Goal: Ask a question: Seek information or help from site administrators or community

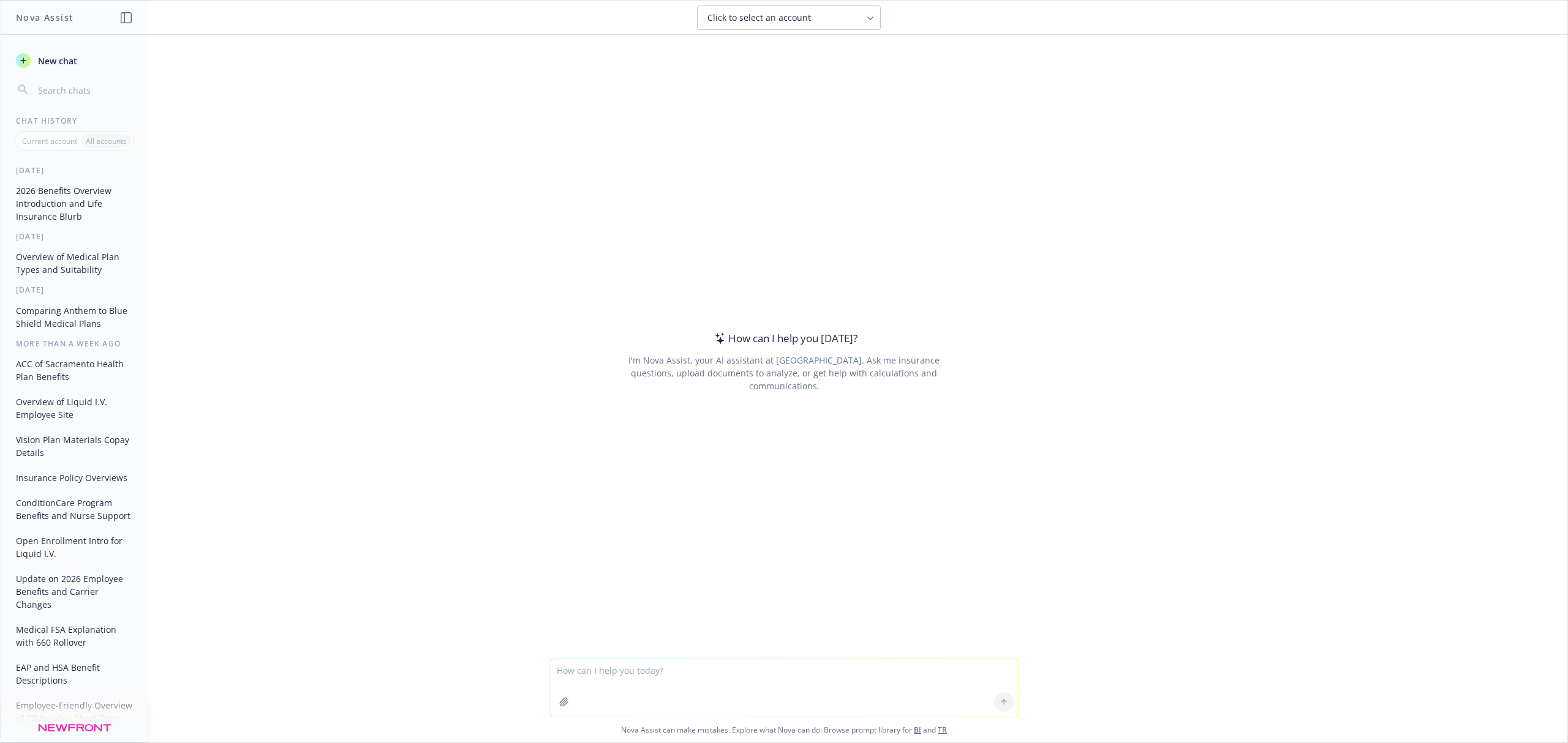
click at [649, 679] on textarea at bounding box center [784, 688] width 469 height 58
click at [787, 679] on textarea "please type me a header for this slide that is positive : "" at bounding box center [784, 688] width 469 height 58
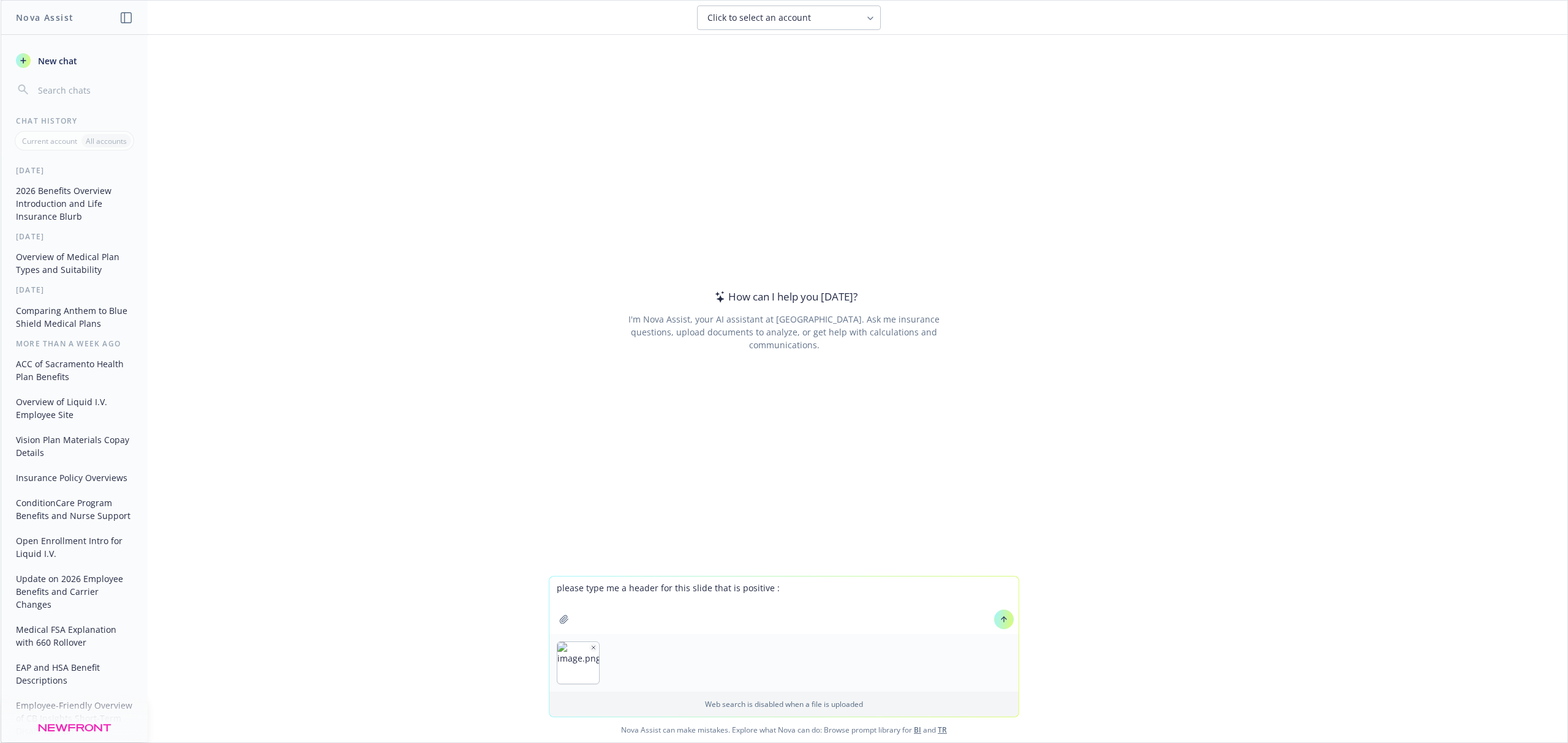
type textarea "please type me a header for this slide that is positive :"
click at [1003, 618] on button at bounding box center [1004, 620] width 19 height 19
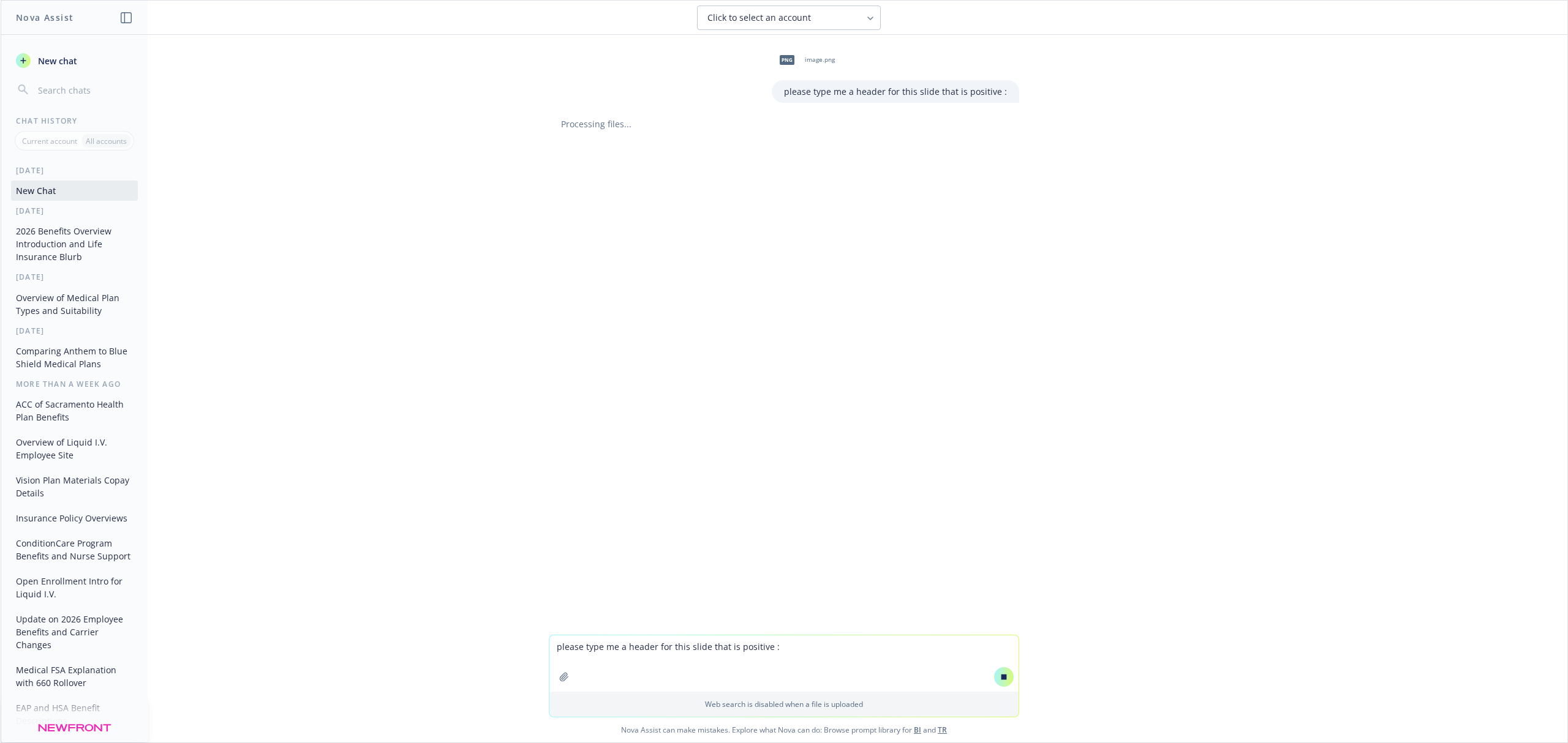
click at [1299, 467] on div "png image.png please type me a header for this slide that is positive : Process…" at bounding box center [784, 335] width 1567 height 600
click at [1204, 316] on div "png image.png please type me a header for this slide that is positive : Process…" at bounding box center [784, 335] width 1567 height 600
click at [617, 652] on textarea "please type me a header for this slide that is positive :" at bounding box center [784, 663] width 469 height 56
click at [1083, 497] on div "png image.png please type me a header for this slide that is positive : Process…" at bounding box center [784, 335] width 1567 height 600
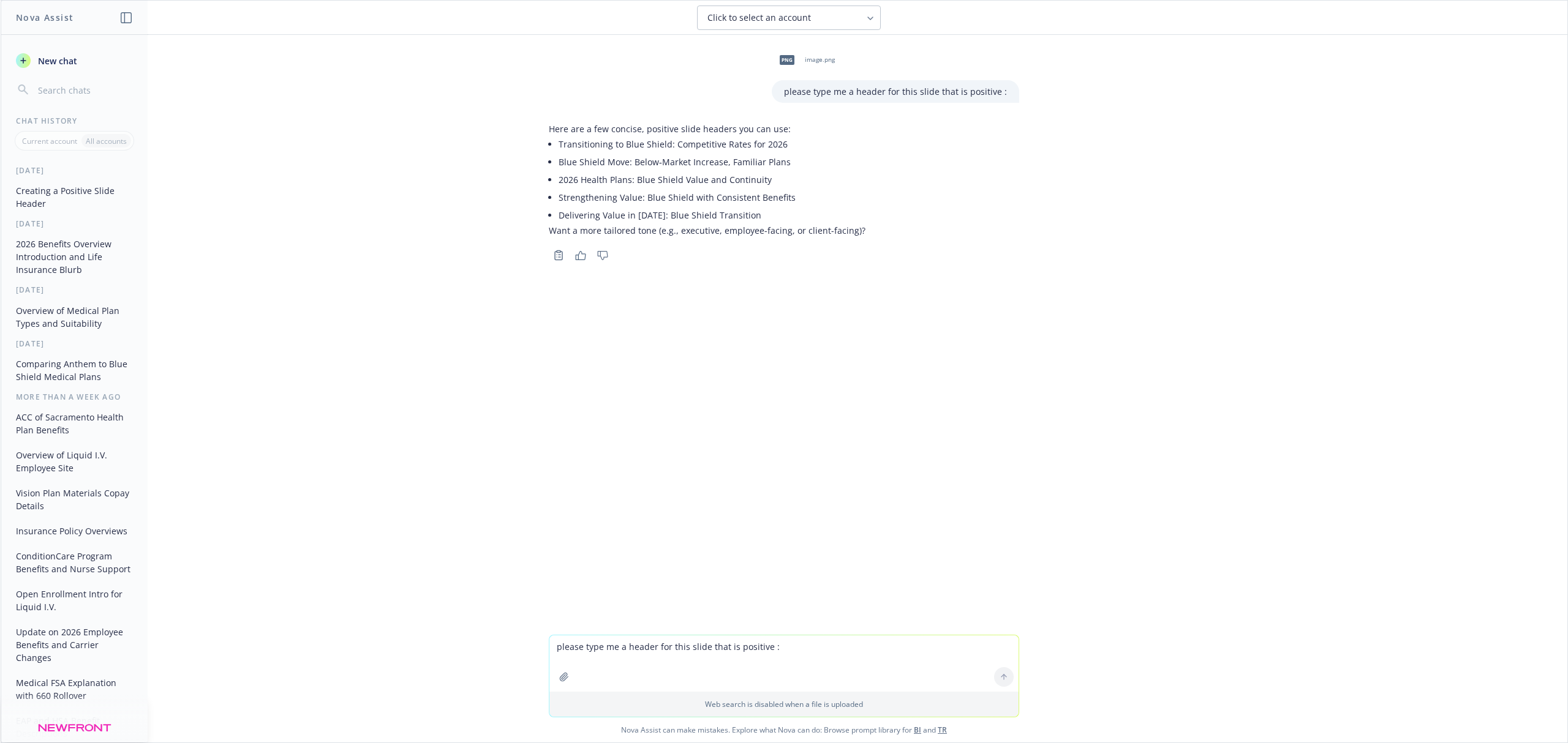
click at [623, 657] on textarea "please type me a header for this slide that is positive :" at bounding box center [784, 663] width 469 height 56
type textarea "employee facing without using blue shield name and more about keeping amazing b…"
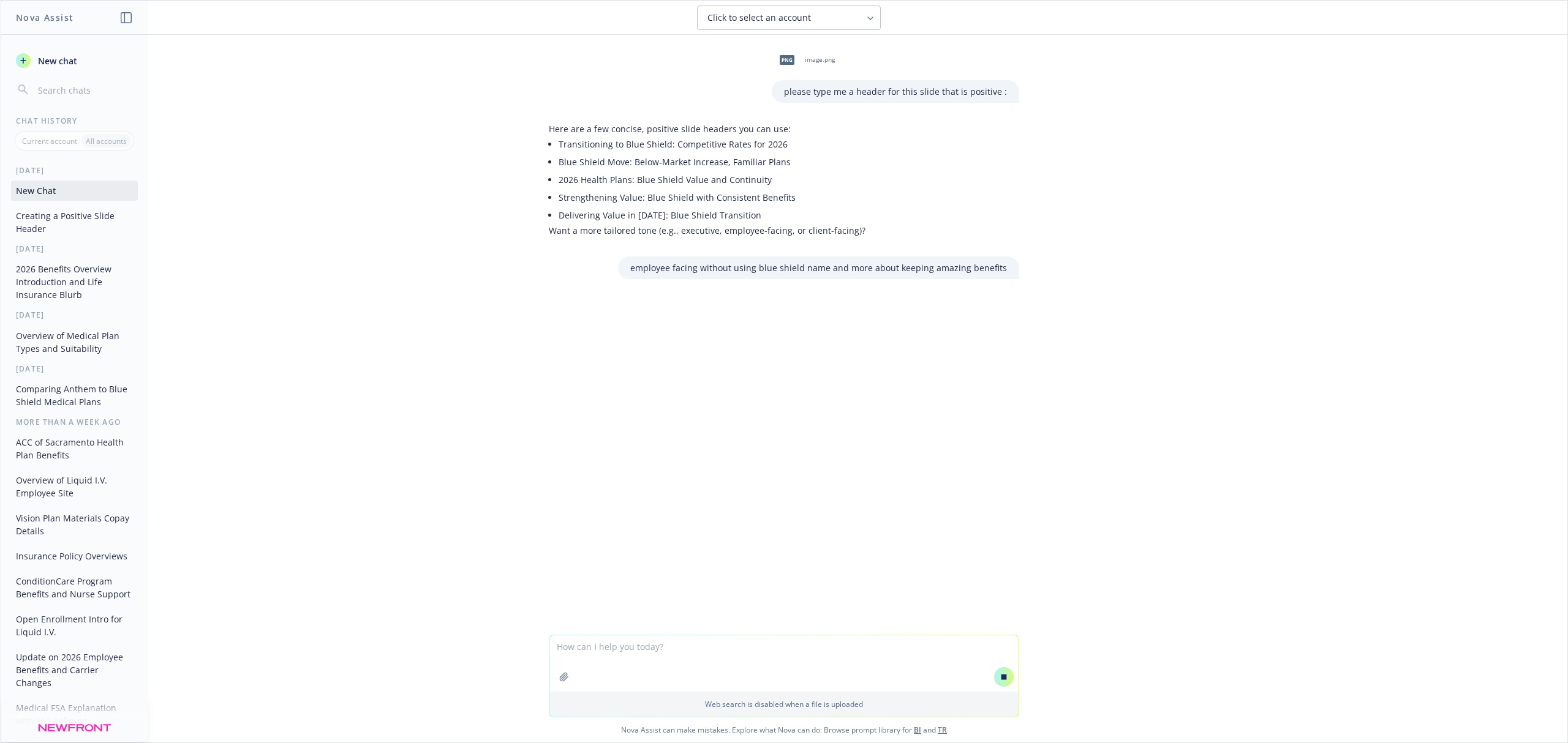
click at [1185, 373] on div "png image.png please type me a header for this slide that is positive : Here ar…" at bounding box center [784, 335] width 1567 height 600
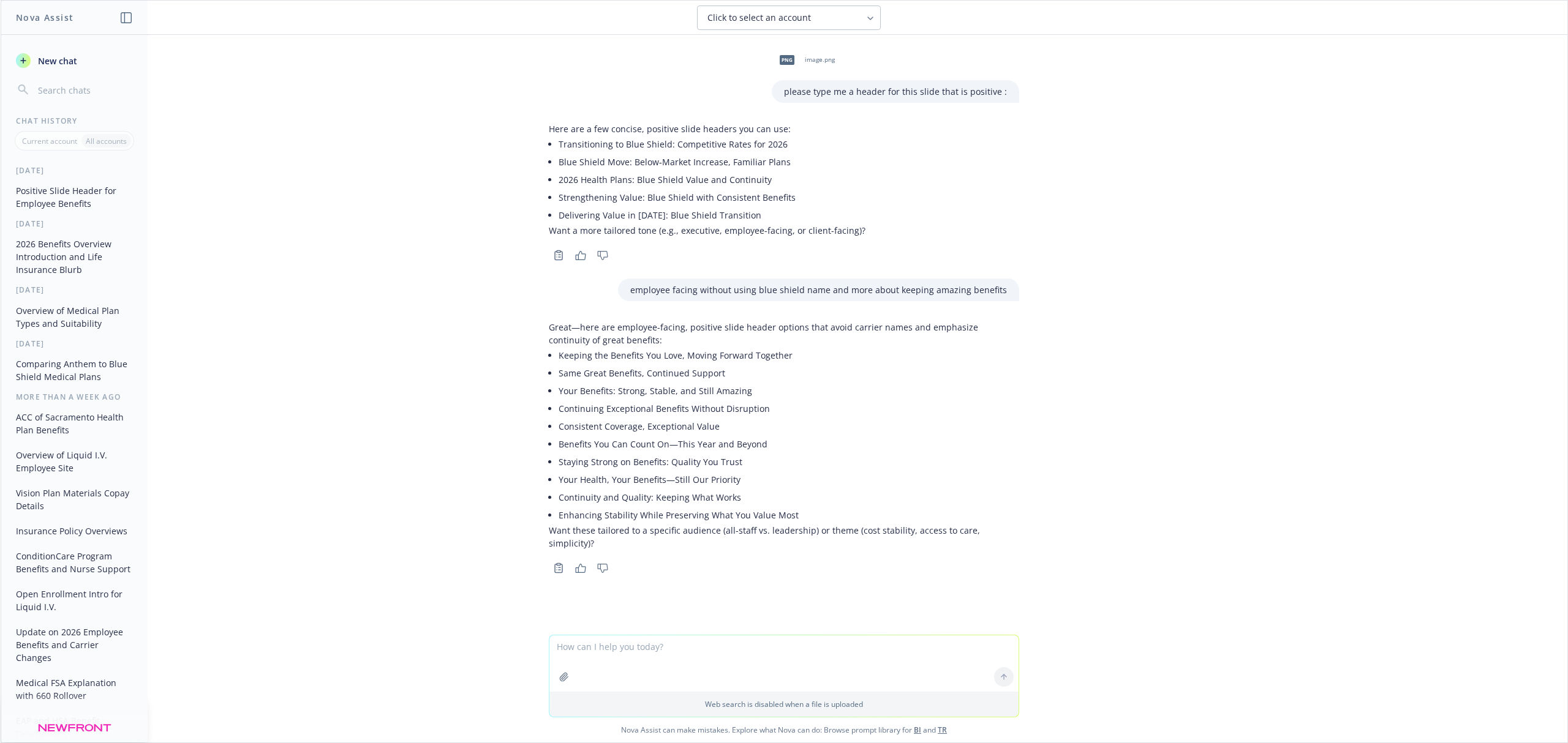
click at [686, 649] on textarea at bounding box center [784, 663] width 469 height 56
click at [283, 518] on div "png image.png please type me a header for this slide that is positive : Here ar…" at bounding box center [784, 335] width 1567 height 600
drag, startPoint x: 402, startPoint y: 477, endPoint x: 404, endPoint y: 388, distance: 89.0
click at [402, 477] on div "png image.png please type me a header for this slide that is positive : Here ar…" at bounding box center [784, 335] width 1567 height 600
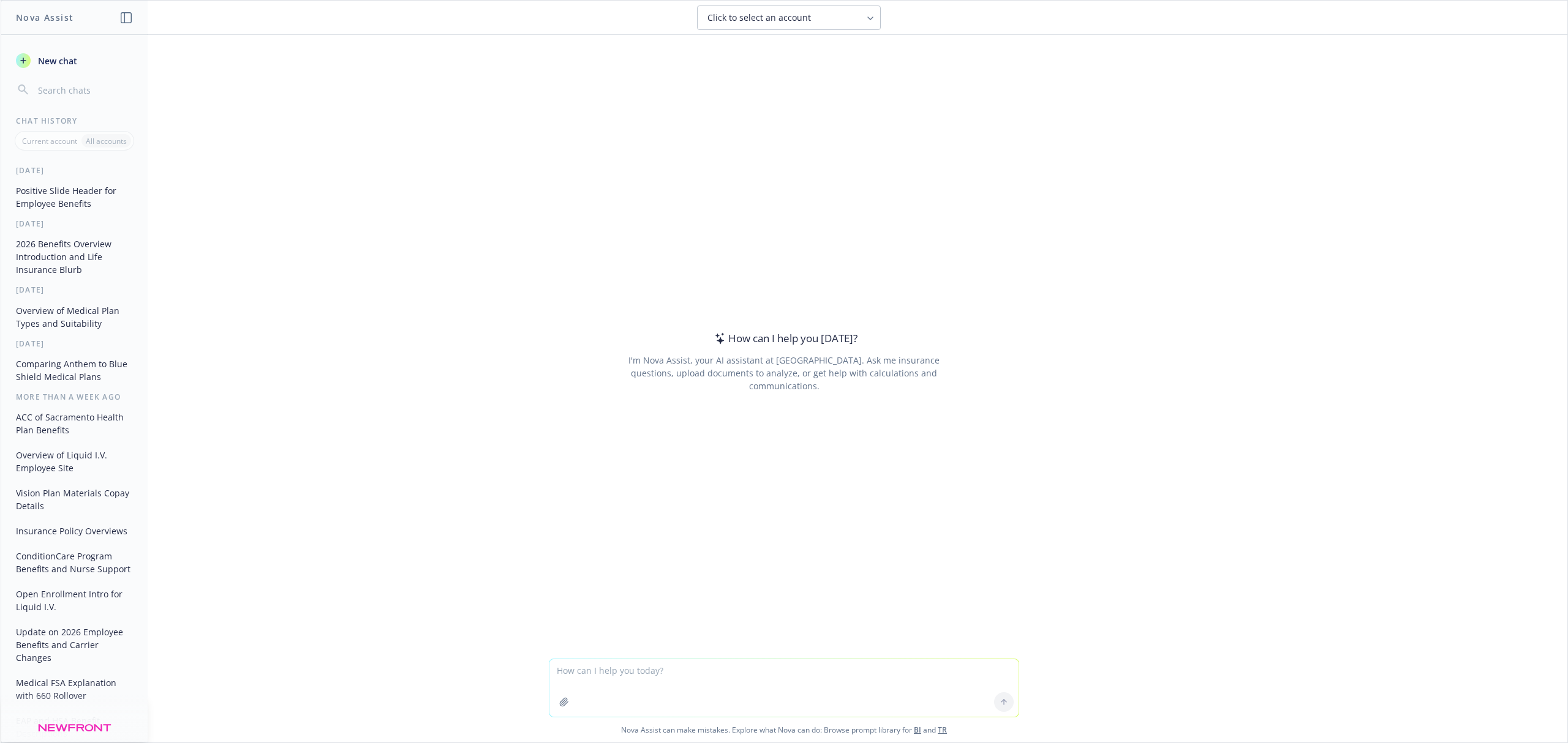
click at [692, 667] on textarea at bounding box center [784, 688] width 469 height 58
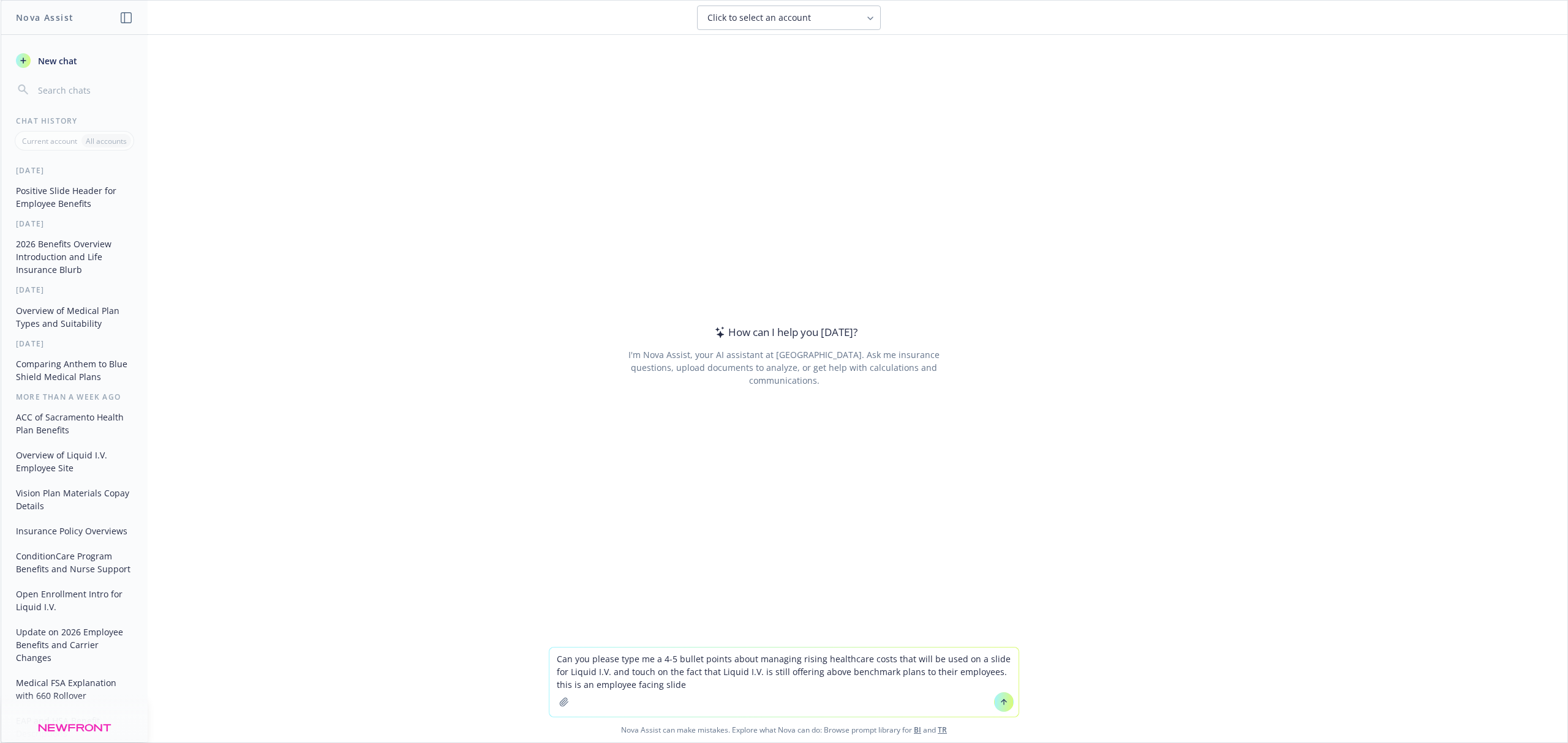
type textarea "Can you please type me a 4-5 bullet points about managing rising healthcare cos…"
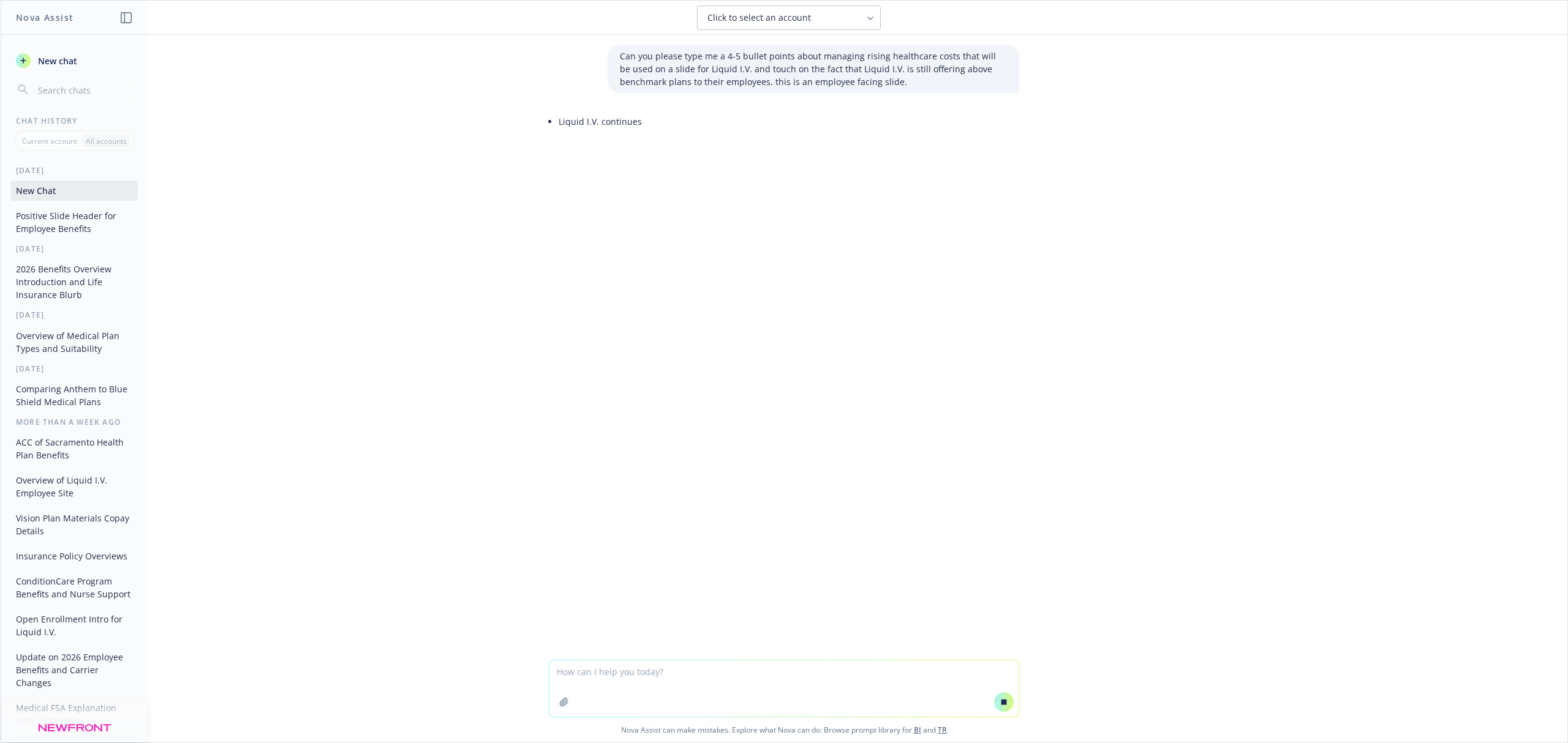
click at [766, 289] on div "Can you please type me a 4-5 bullet points about managing rising healthcare cos…" at bounding box center [784, 347] width 1567 height 625
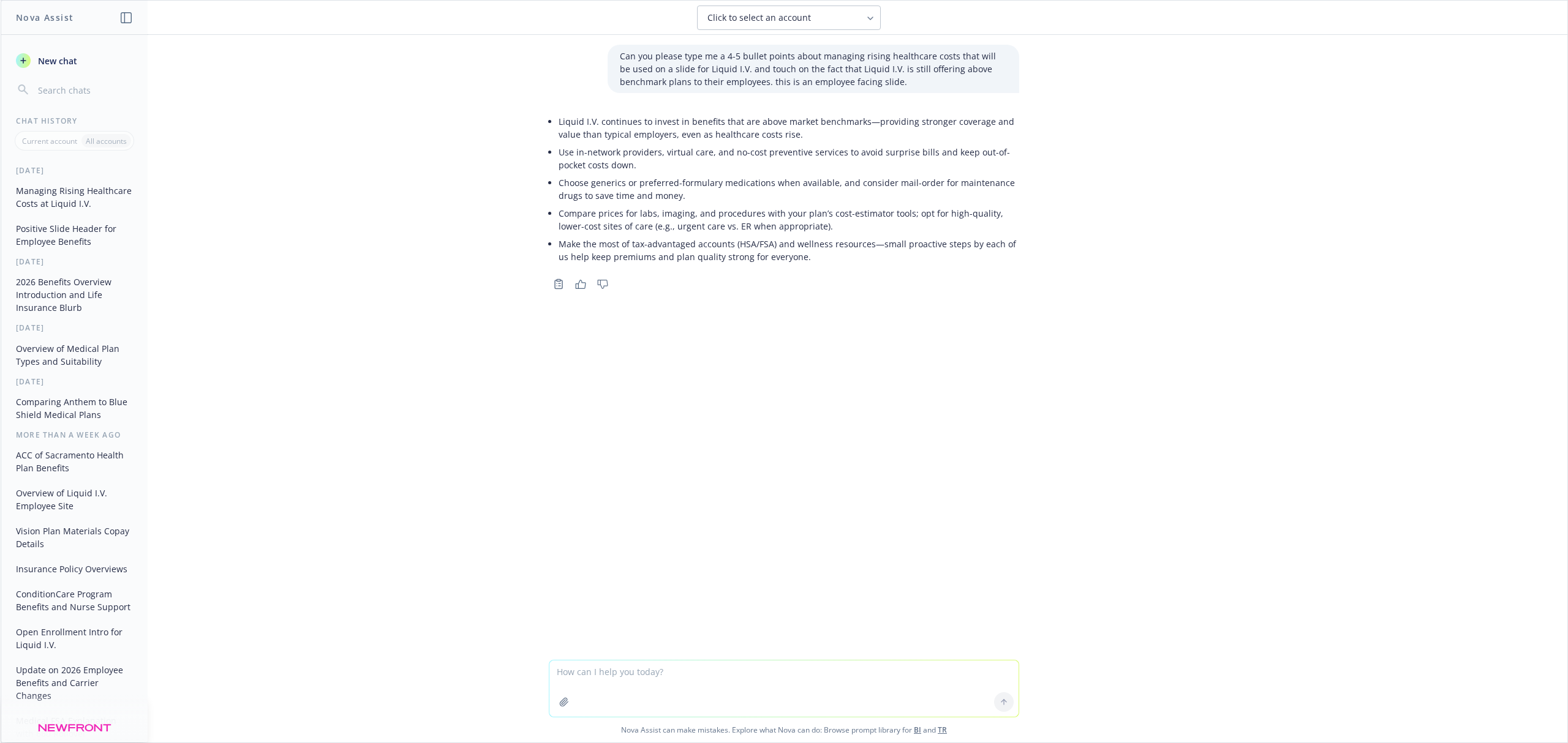
click at [668, 679] on textarea at bounding box center [784, 688] width 469 height 56
type textarea "can you make this main topic of "healthcare increases are the largest in decade…"
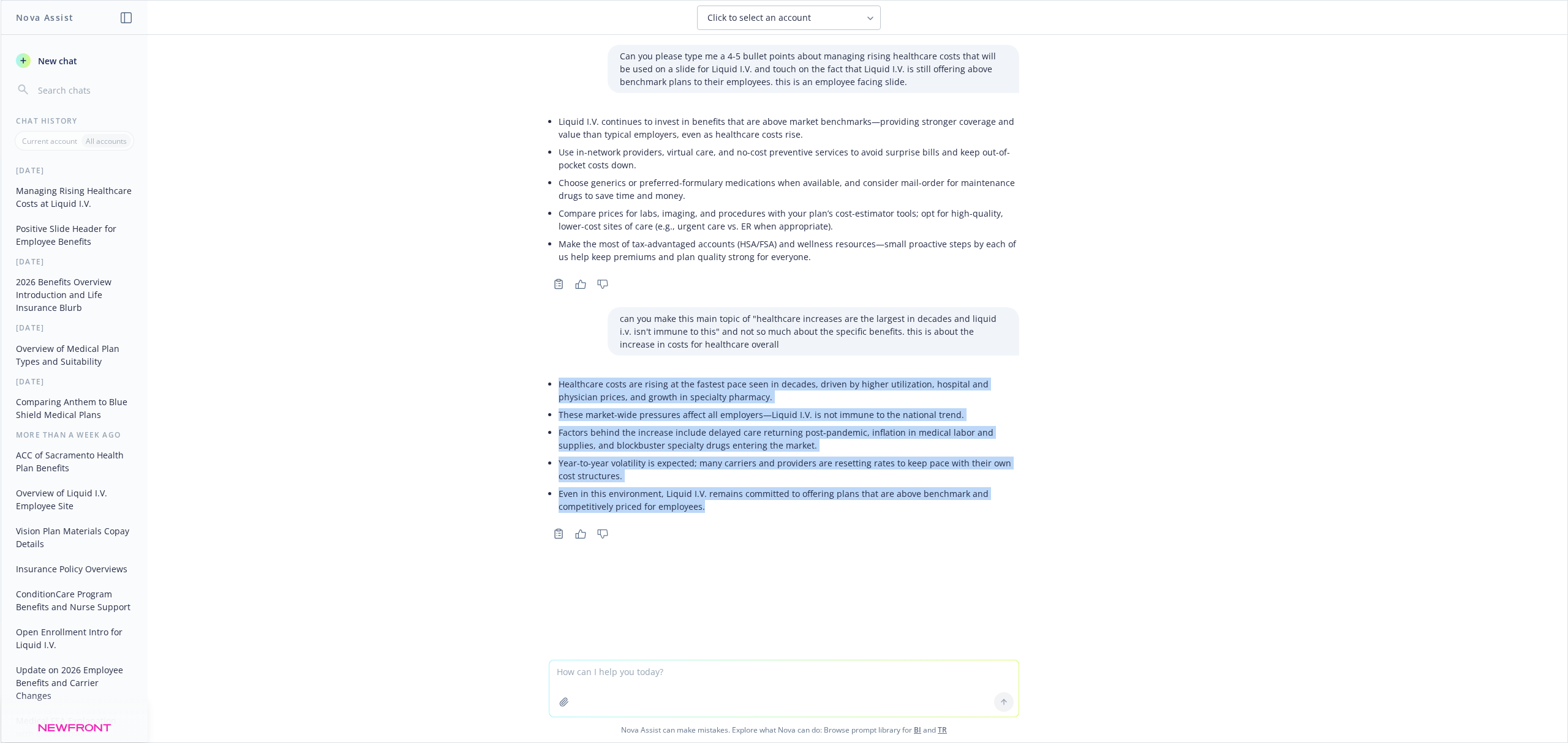
drag, startPoint x: 552, startPoint y: 382, endPoint x: 811, endPoint y: 530, distance: 298.3
click at [696, 506] on ul "Healthcare costs are rising at the fastest pace seen in decades, driven by high…" at bounding box center [788, 445] width 460 height 140
copy ul "Healthcare costs are rising at the fastest pace seen in decades, driven by high…"
